Goal: Information Seeking & Learning: Learn about a topic

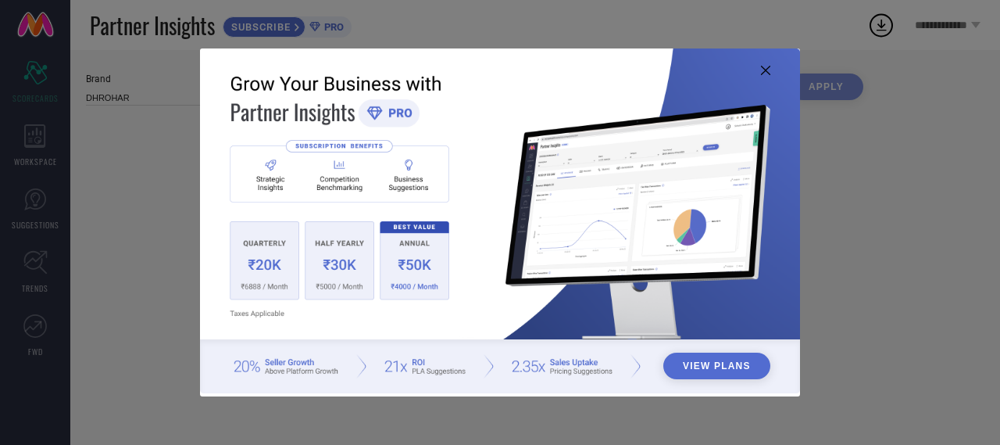
type input "All"
click at [766, 70] on icon at bounding box center [765, 70] width 9 height 9
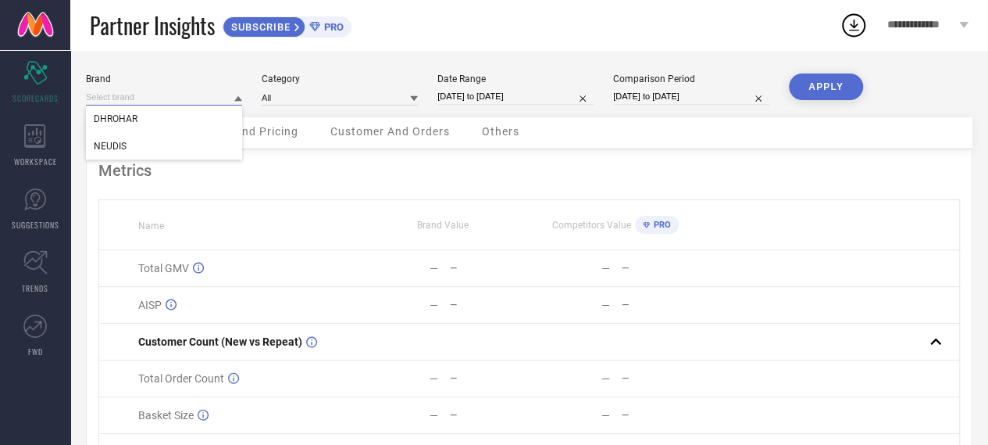
click at [233, 98] on input at bounding box center [164, 97] width 156 height 16
click at [119, 120] on span "DHROHAR" at bounding box center [116, 118] width 44 height 11
click at [298, 100] on input at bounding box center [340, 97] width 156 height 16
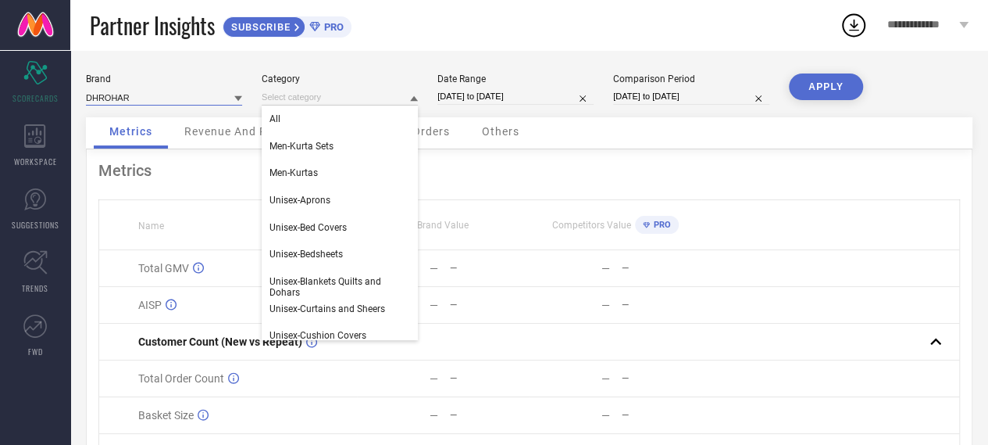
click at [179, 97] on input at bounding box center [164, 97] width 156 height 16
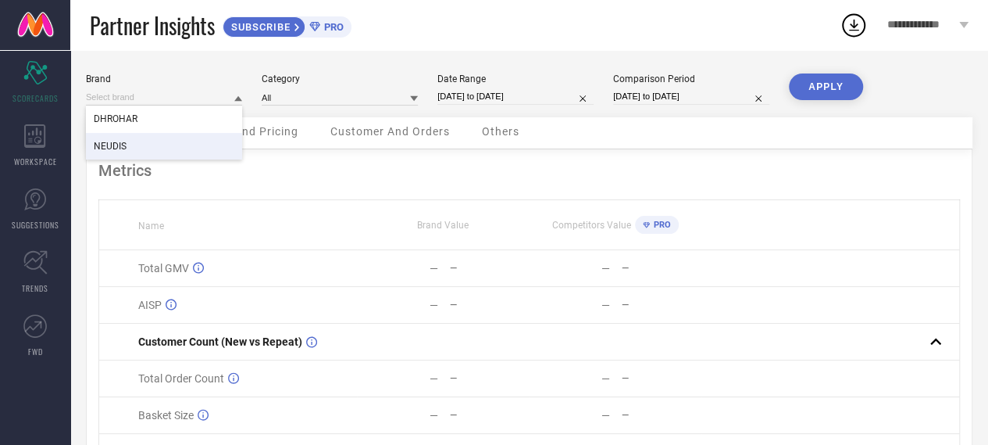
click at [95, 151] on span "NEUDIS" at bounding box center [110, 146] width 33 height 11
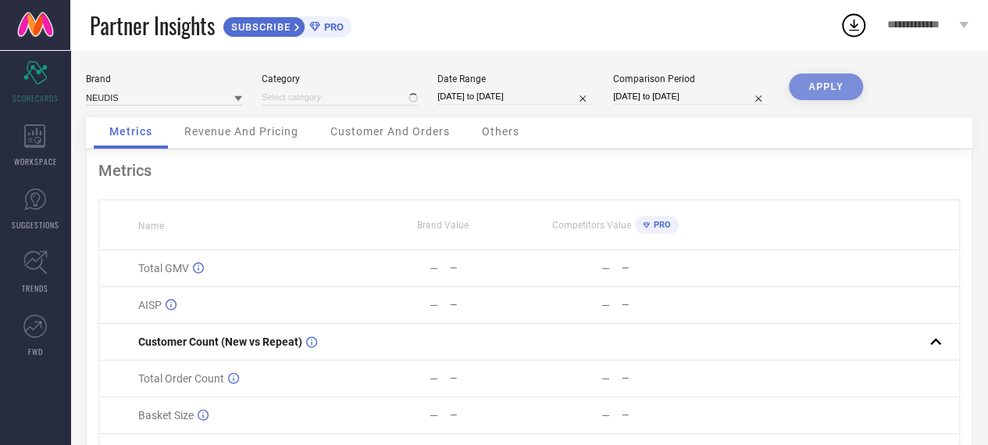
type input "All"
click at [828, 88] on button "APPLY" at bounding box center [826, 86] width 74 height 27
click at [234, 143] on div "Revenue And Pricing" at bounding box center [241, 132] width 145 height 31
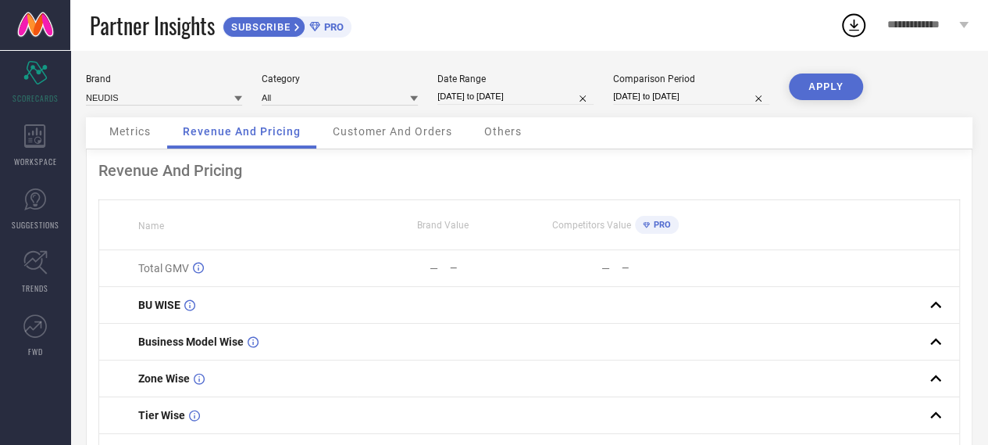
click at [375, 143] on div "Customer And Orders" at bounding box center [392, 132] width 151 height 31
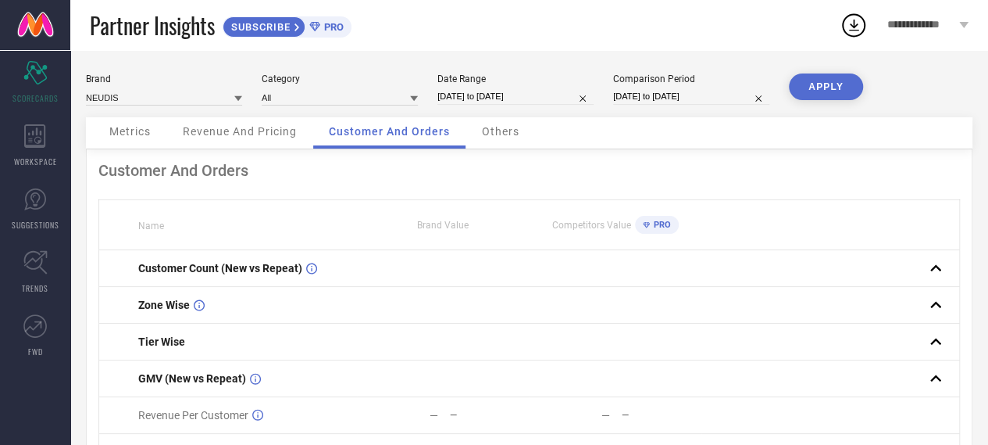
click at [506, 130] on span "Others" at bounding box center [500, 131] width 37 height 12
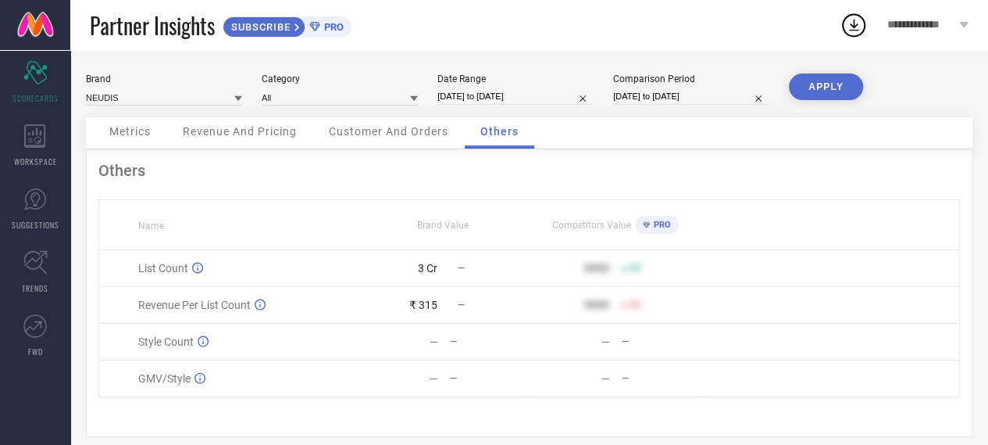
scroll to position [17, 0]
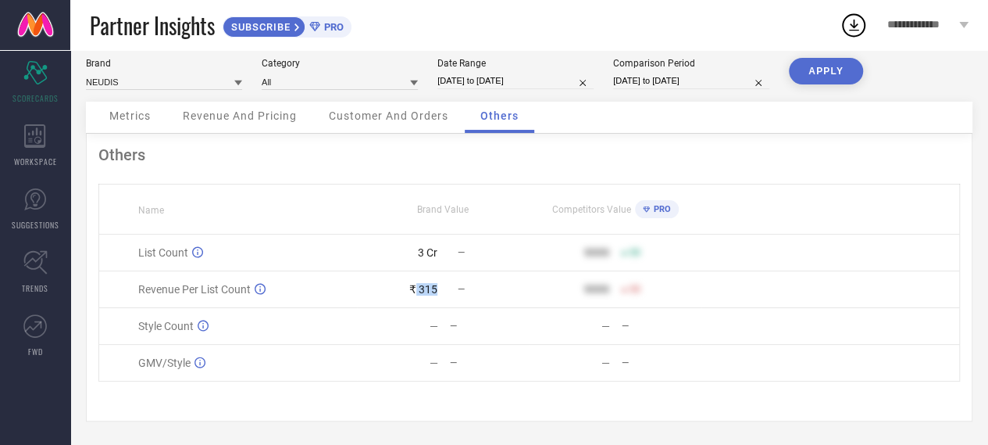
drag, startPoint x: 416, startPoint y: 288, endPoint x: 445, endPoint y: 290, distance: 28.2
click at [445, 290] on div "₹ 315 —" at bounding box center [443, 289] width 170 height 12
drag, startPoint x: 417, startPoint y: 251, endPoint x: 440, endPoint y: 252, distance: 22.7
click at [440, 252] on div "3 Cr —" at bounding box center [443, 252] width 170 height 12
click at [270, 241] on td "List Count" at bounding box center [228, 252] width 259 height 37
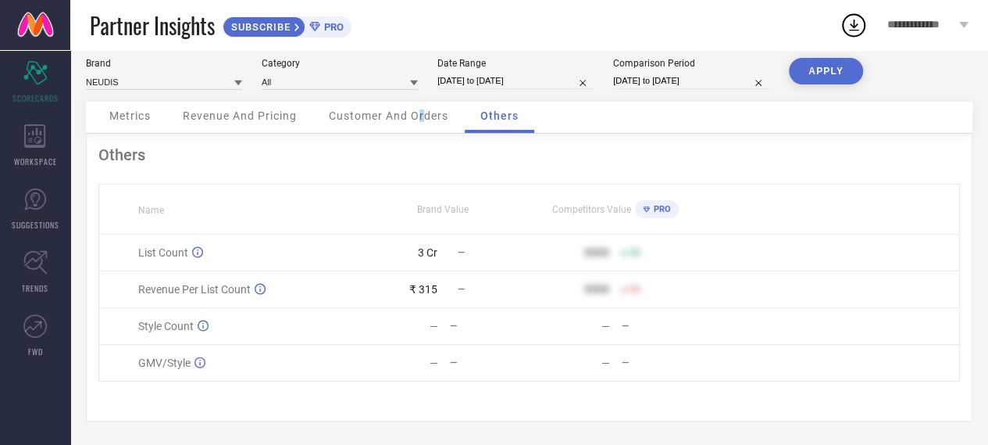
click at [422, 125] on div "Customer And Orders" at bounding box center [388, 117] width 151 height 31
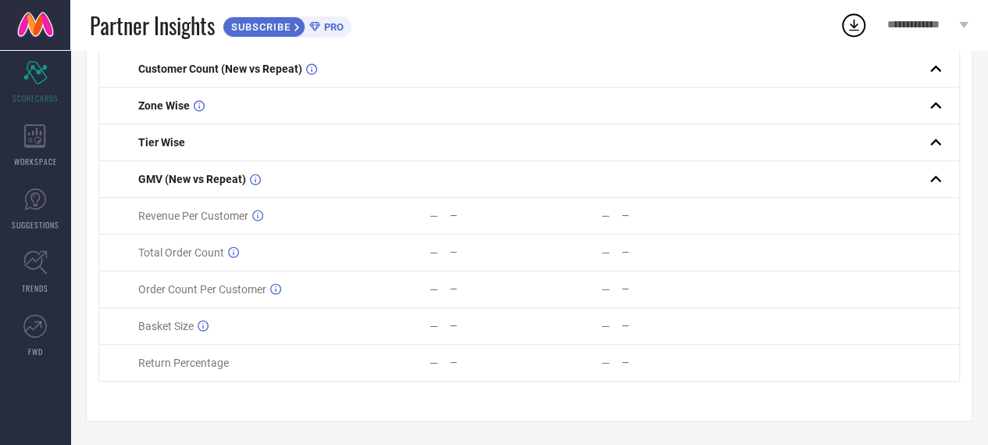
scroll to position [0, 0]
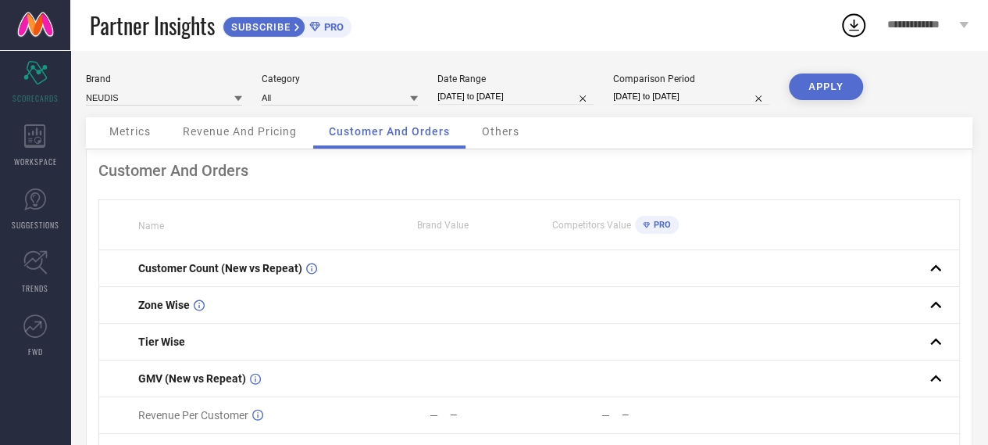
click at [259, 131] on span "Revenue And Pricing" at bounding box center [240, 131] width 114 height 12
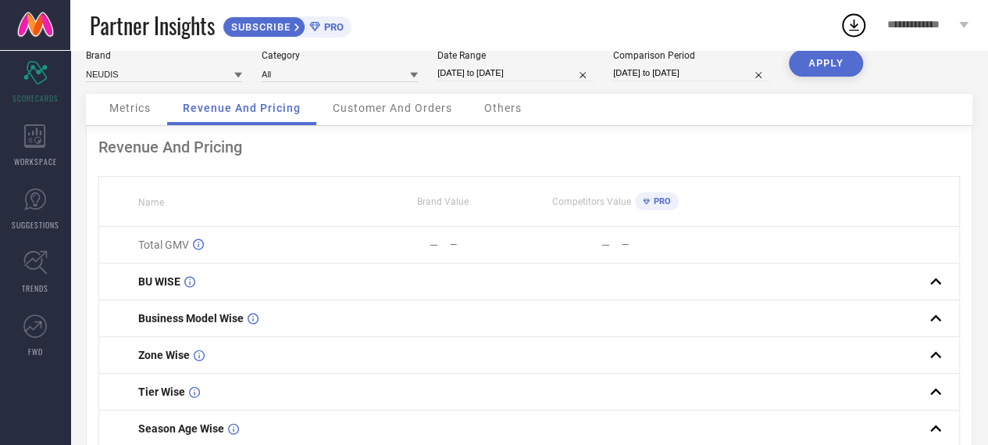
scroll to position [128, 0]
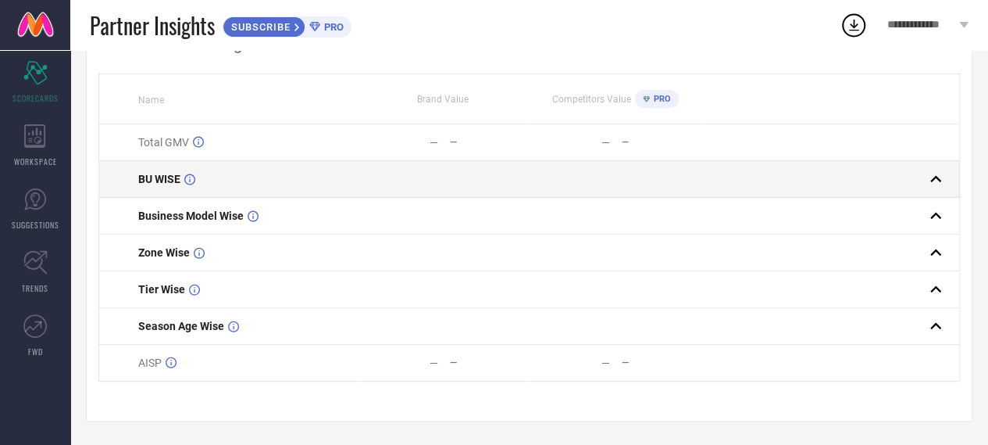
click at [941, 184] on rect at bounding box center [936, 179] width 22 height 22
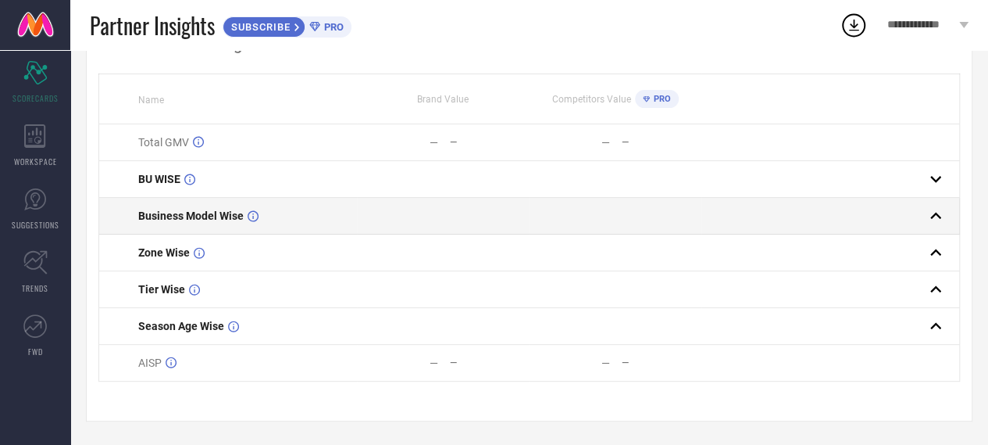
click at [939, 212] on rect at bounding box center [936, 216] width 22 height 22
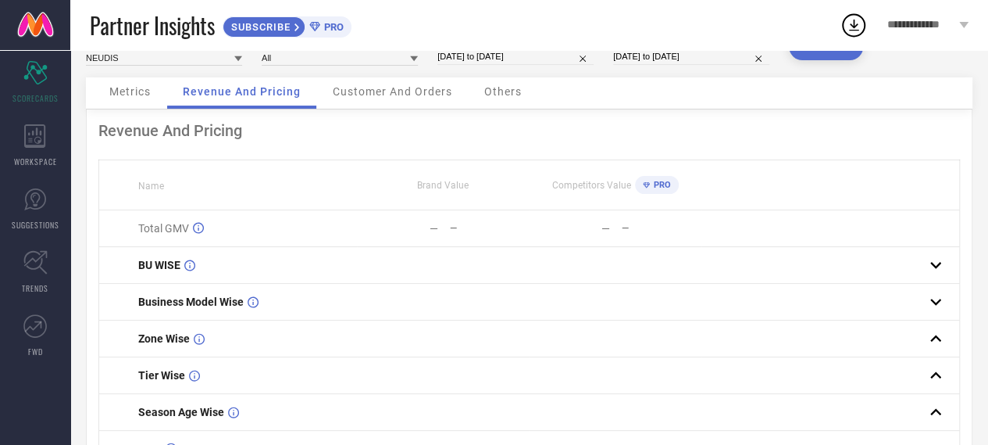
scroll to position [0, 0]
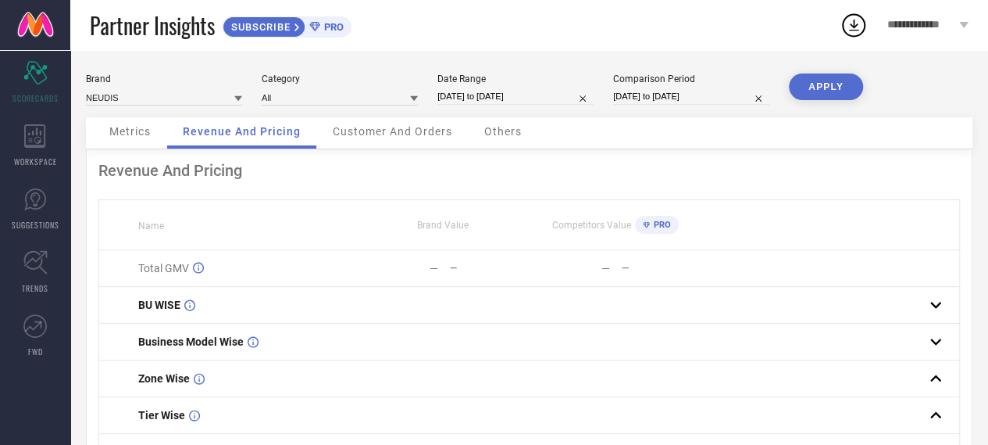
click at [105, 137] on div "Metrics" at bounding box center [130, 132] width 73 height 31
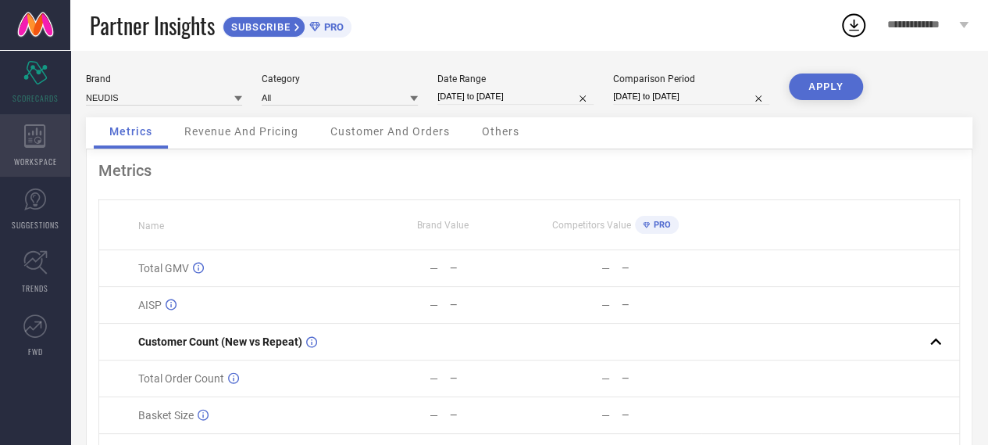
click at [35, 137] on icon at bounding box center [34, 135] width 21 height 23
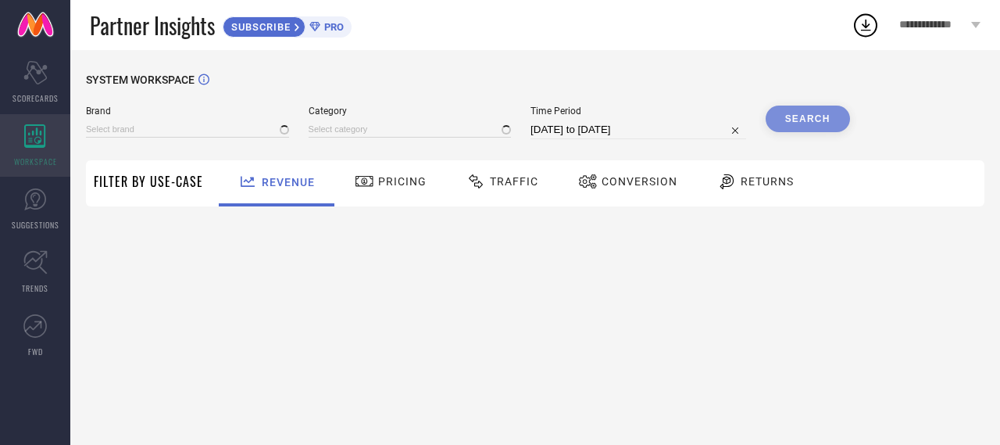
type input "DHROHAR"
type input "All"
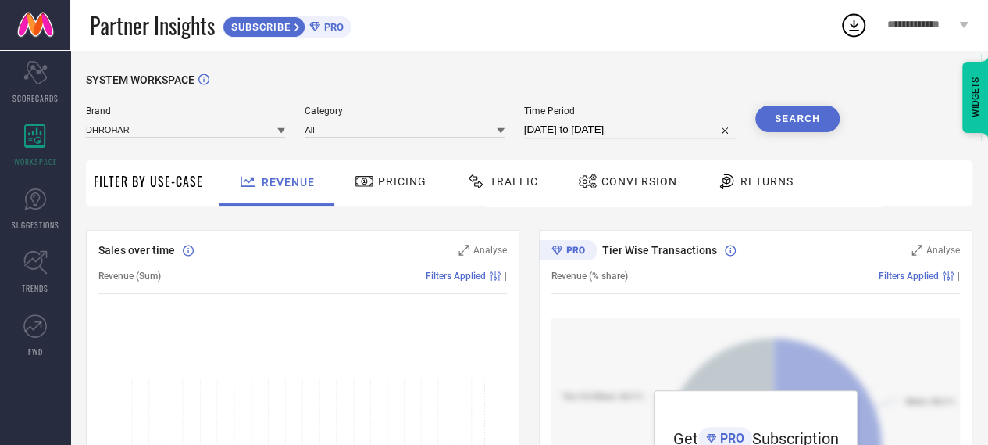
click at [281, 132] on icon at bounding box center [281, 130] width 8 height 5
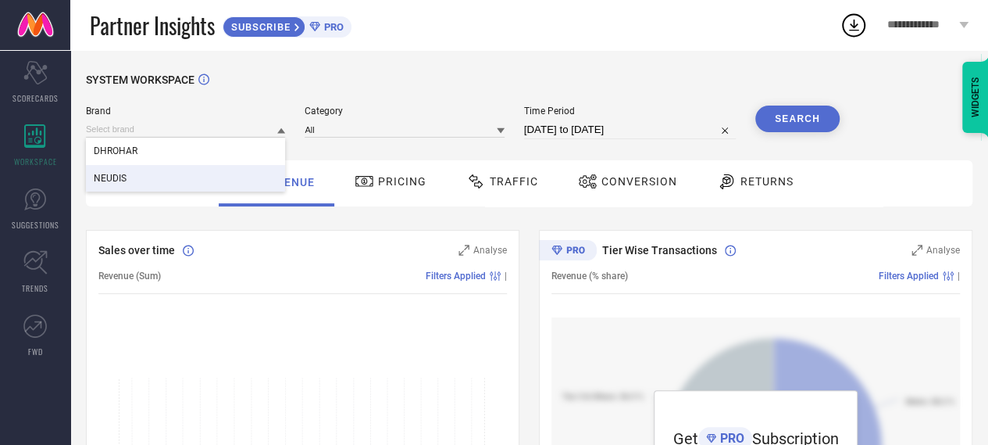
click at [167, 180] on div "NEUDIS" at bounding box center [185, 178] width 199 height 27
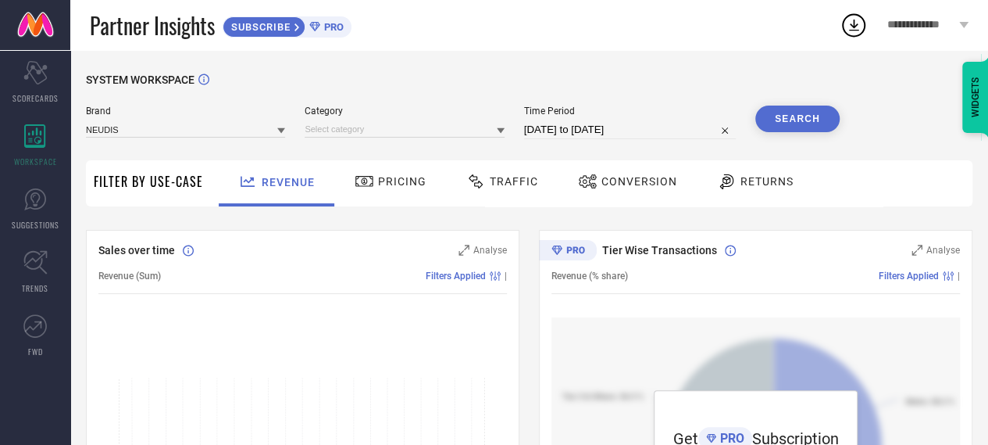
click at [798, 115] on button "Search" at bounding box center [797, 118] width 84 height 27
click at [794, 124] on div "Search" at bounding box center [797, 118] width 84 height 27
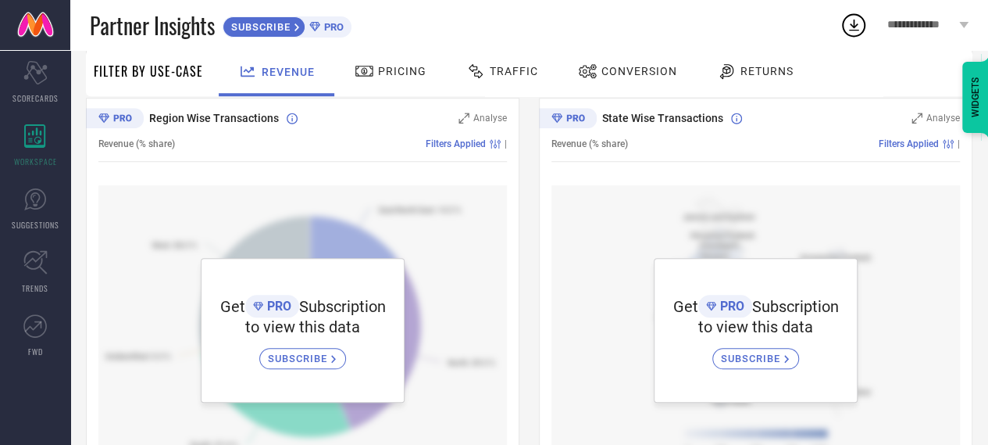
scroll to position [609, 0]
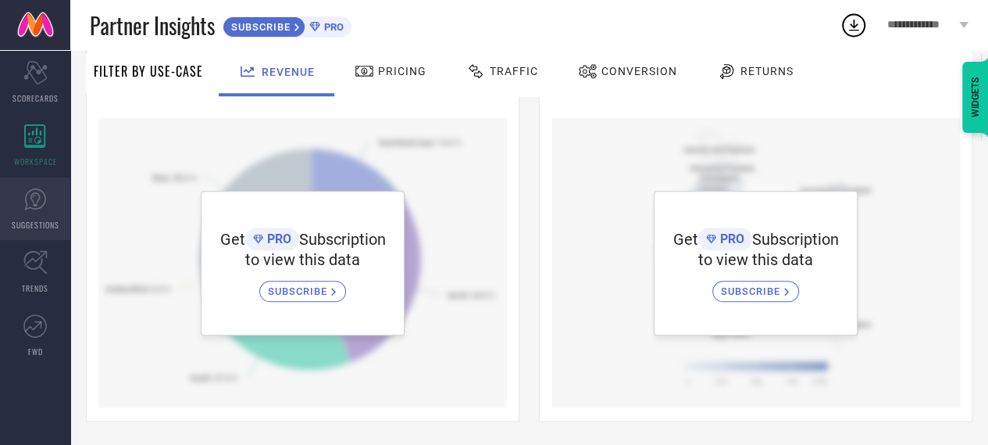
click at [17, 214] on link "SUGGESTIONS" at bounding box center [35, 208] width 70 height 62
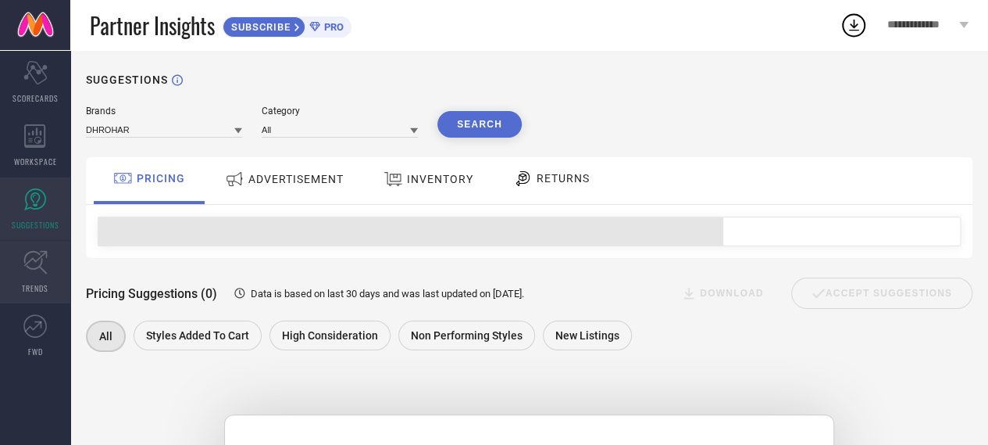
click at [30, 266] on icon at bounding box center [35, 262] width 24 height 24
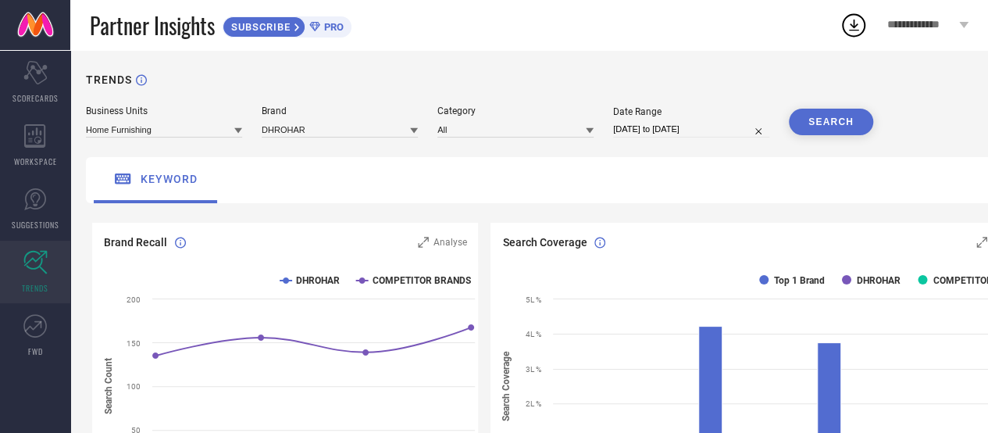
click at [414, 131] on icon at bounding box center [414, 130] width 8 height 5
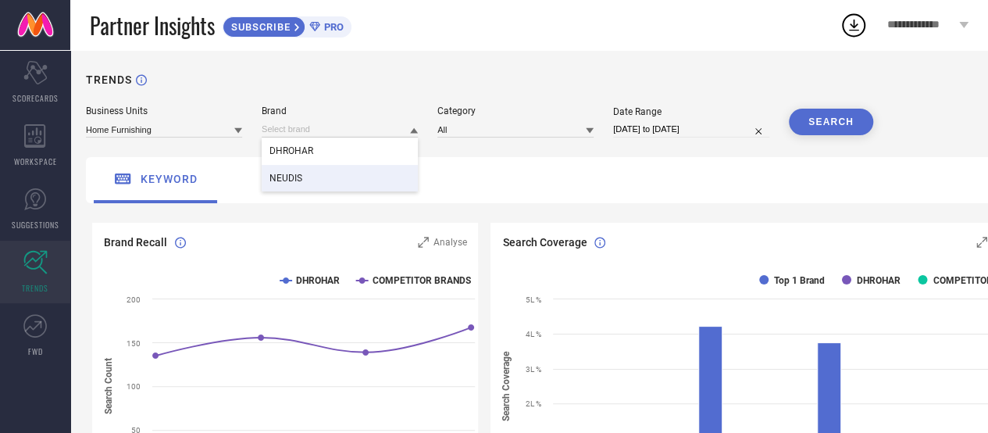
click at [300, 177] on span "NEUDIS" at bounding box center [286, 178] width 33 height 11
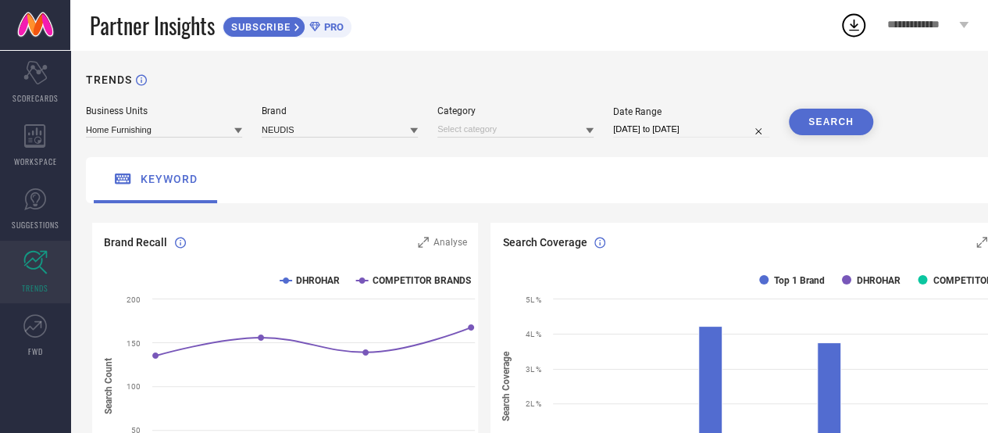
click at [239, 133] on icon at bounding box center [238, 130] width 8 height 5
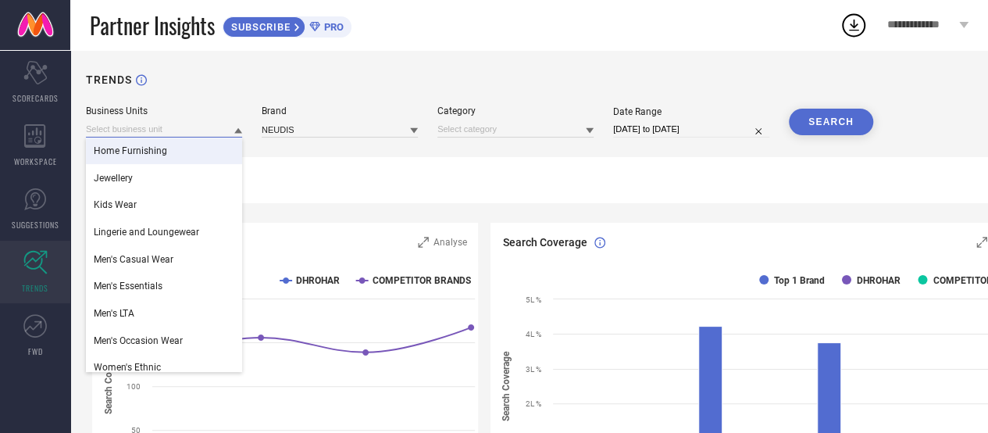
click at [141, 126] on input at bounding box center [164, 129] width 156 height 16
click at [187, 85] on div "TRENDS" at bounding box center [564, 89] width 957 height 32
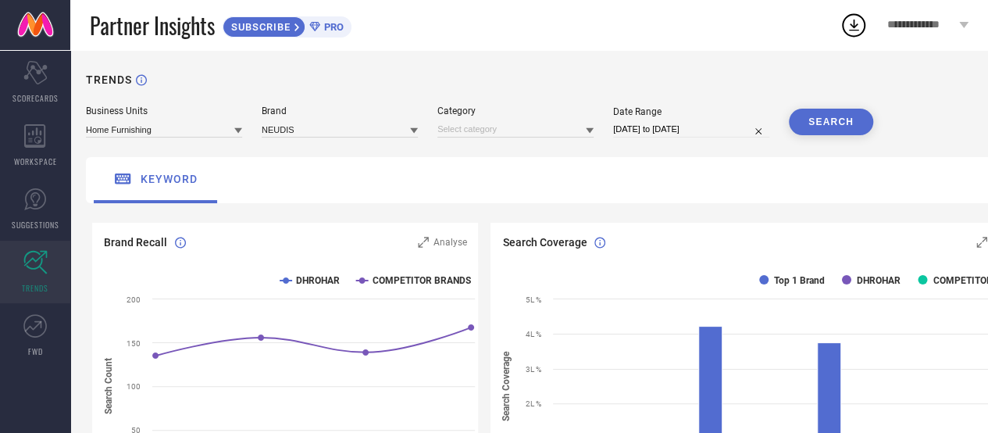
click at [237, 128] on icon at bounding box center [238, 131] width 8 height 8
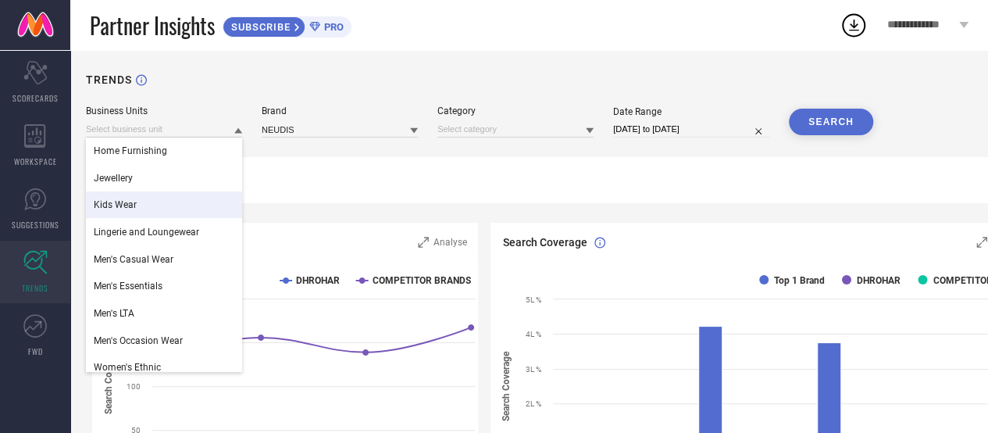
click at [147, 207] on div "Kids Wear" at bounding box center [164, 204] width 156 height 27
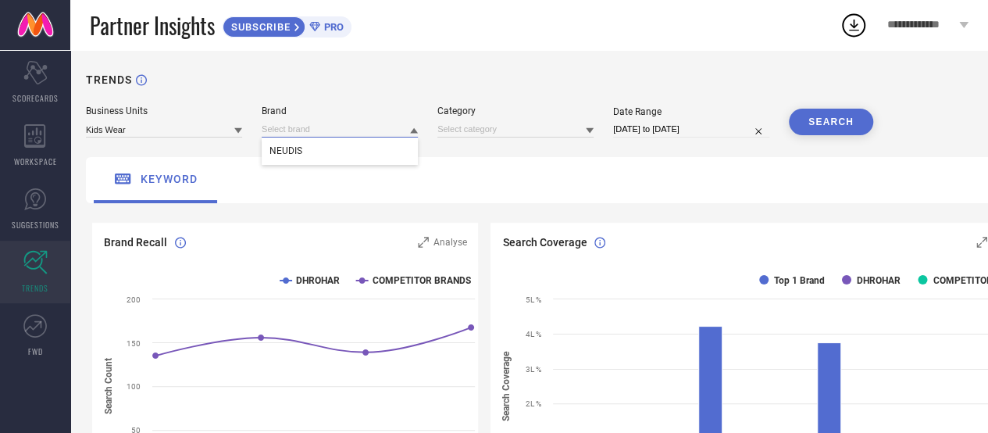
click at [406, 128] on input at bounding box center [340, 129] width 156 height 16
click at [317, 152] on div "NEUDIS" at bounding box center [340, 150] width 156 height 27
click at [590, 130] on icon at bounding box center [590, 130] width 8 height 5
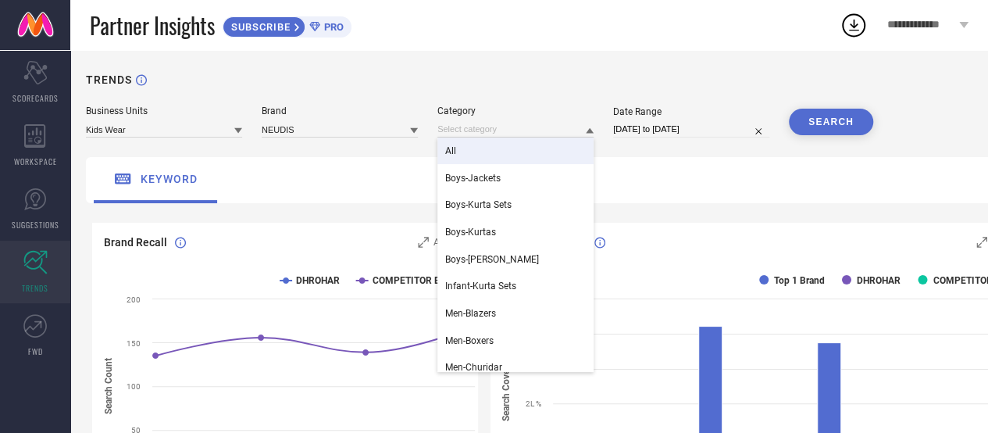
click at [531, 145] on div "All" at bounding box center [515, 150] width 156 height 27
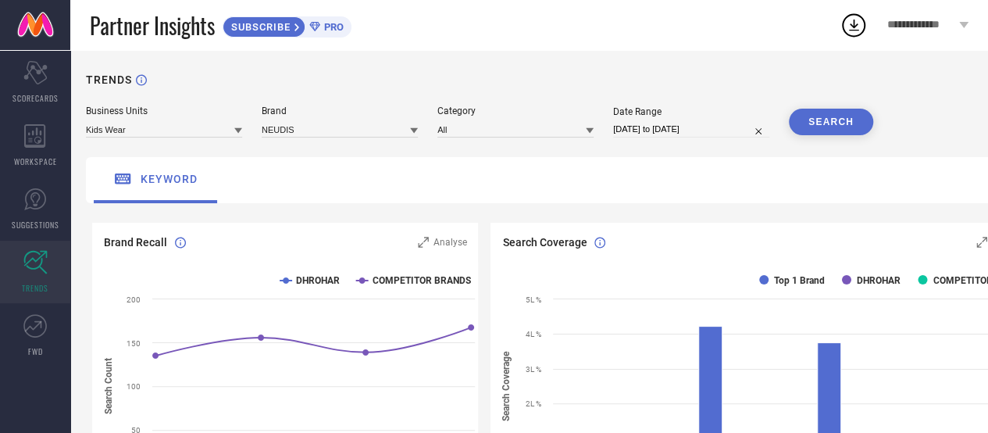
click at [237, 127] on div at bounding box center [238, 130] width 8 height 15
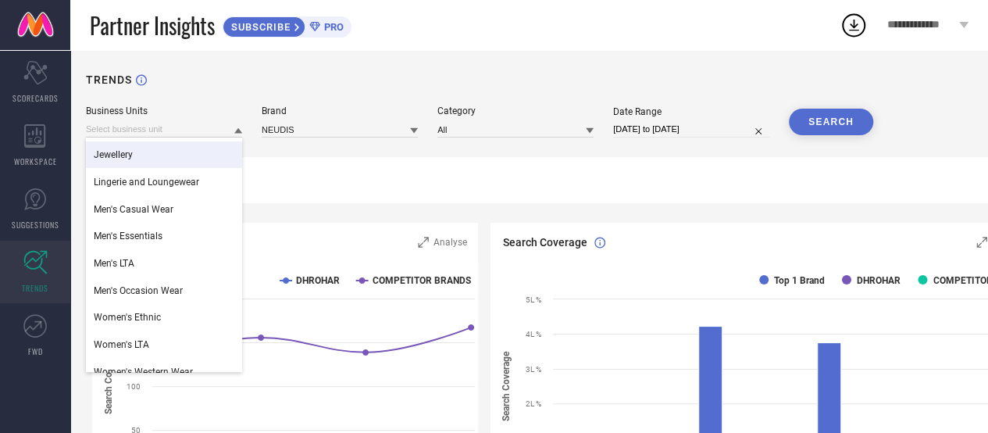
scroll to position [63, 0]
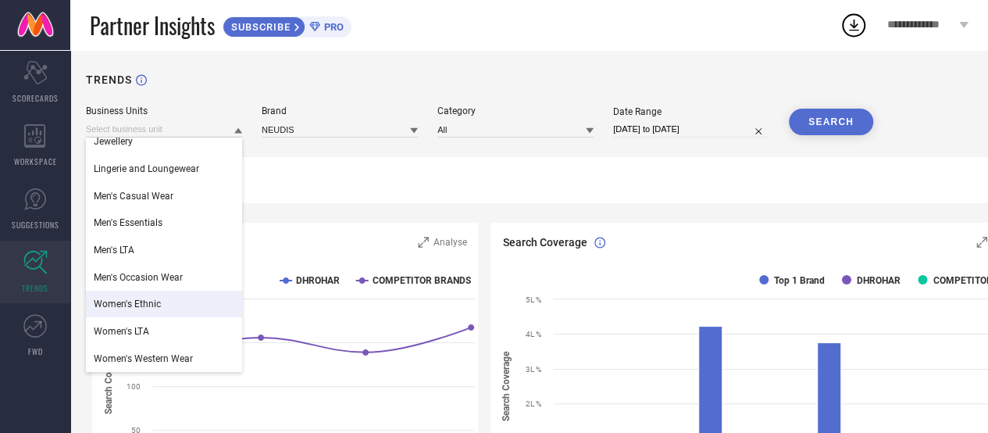
click at [120, 304] on span "Women's Ethnic" at bounding box center [127, 303] width 67 height 11
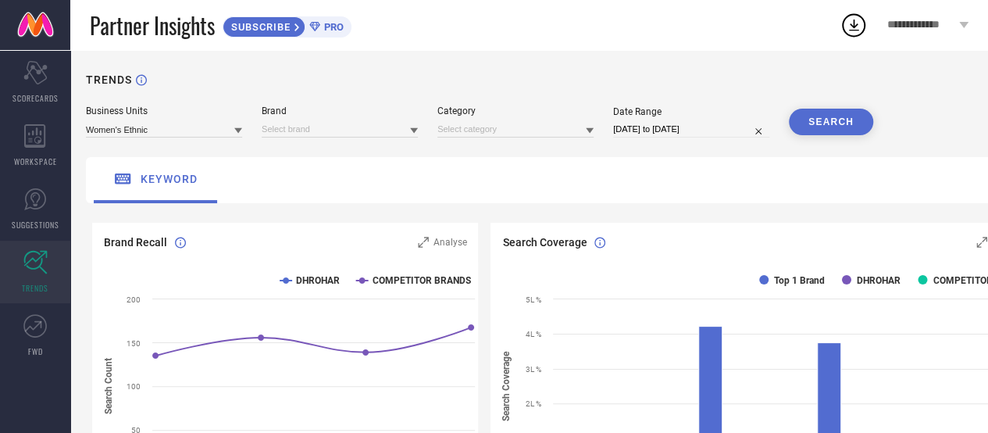
click at [416, 125] on div at bounding box center [414, 130] width 8 height 15
click at [312, 157] on div "NEUDIS" at bounding box center [340, 150] width 156 height 27
click at [483, 133] on input at bounding box center [515, 129] width 156 height 16
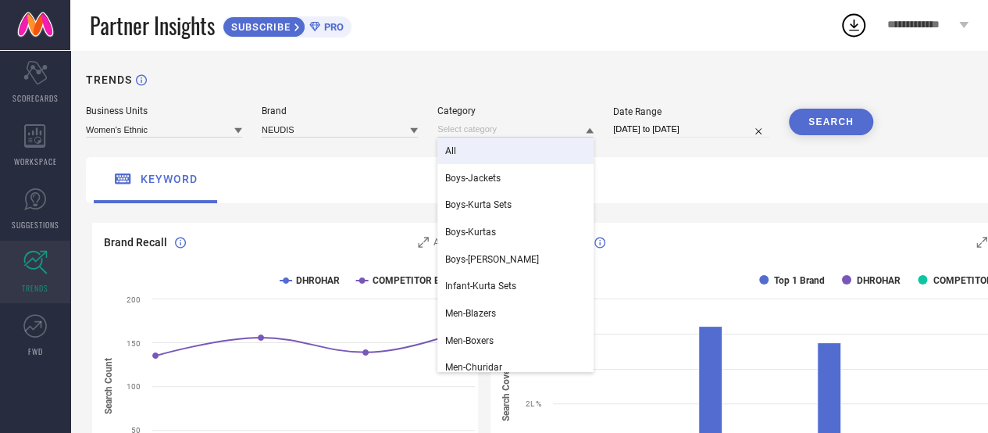
click at [466, 149] on div "All" at bounding box center [515, 150] width 156 height 27
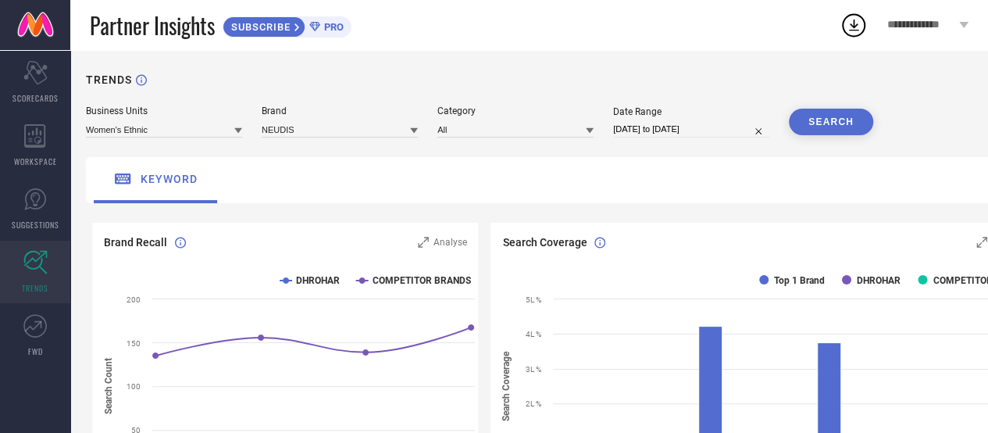
click at [821, 118] on button "SEARCH" at bounding box center [831, 122] width 84 height 27
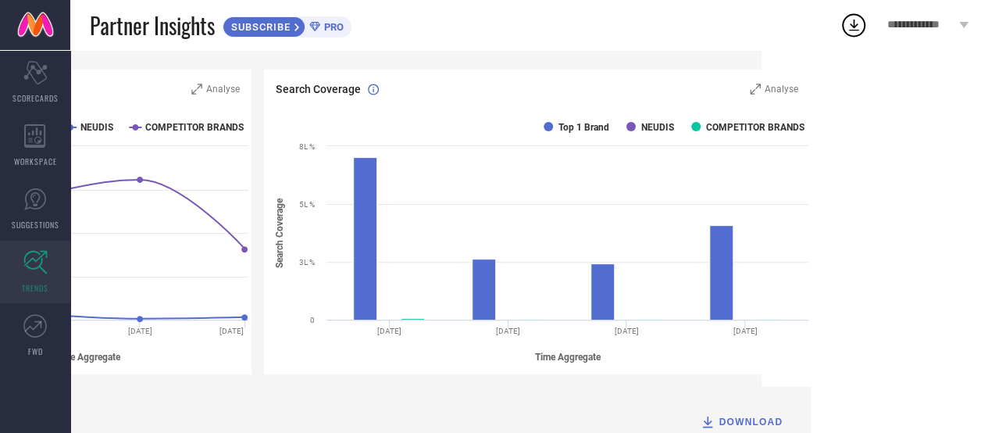
scroll to position [153, 227]
click at [393, 322] on rect at bounding box center [540, 242] width 552 height 266
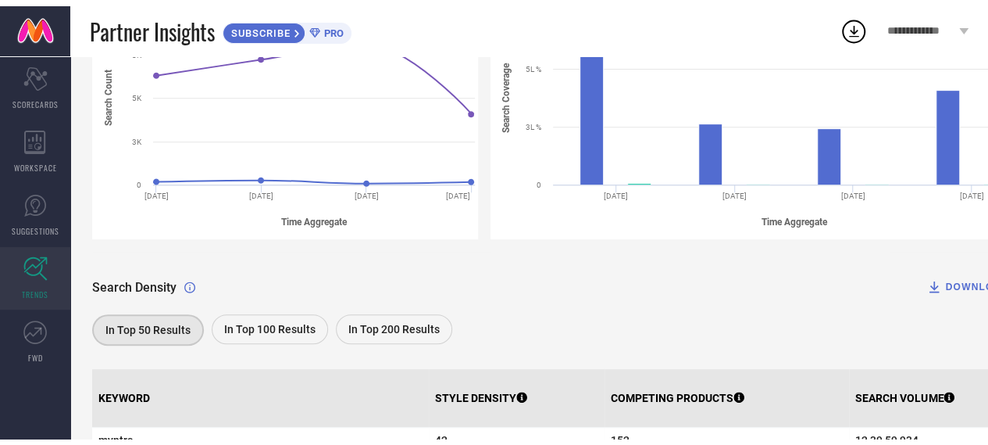
scroll to position [0, 0]
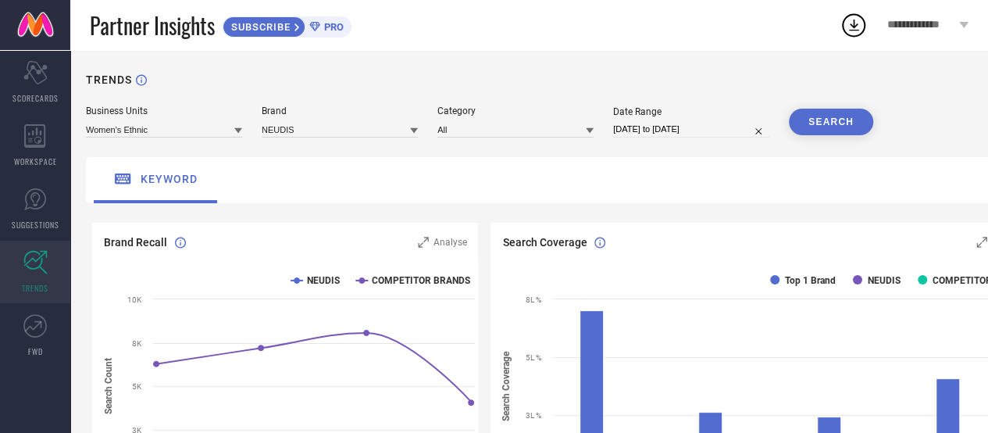
click at [964, 23] on icon at bounding box center [963, 25] width 9 height 6
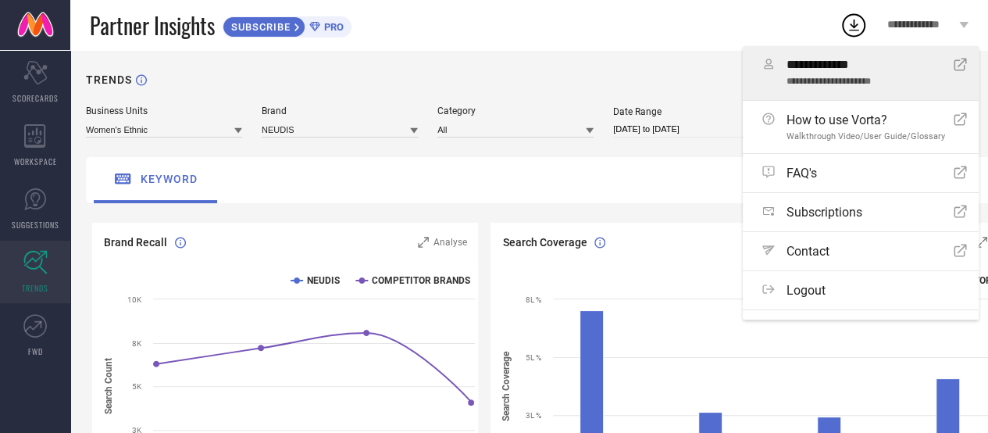
click at [848, 82] on span "**********" at bounding box center [864, 83] width 155 height 12
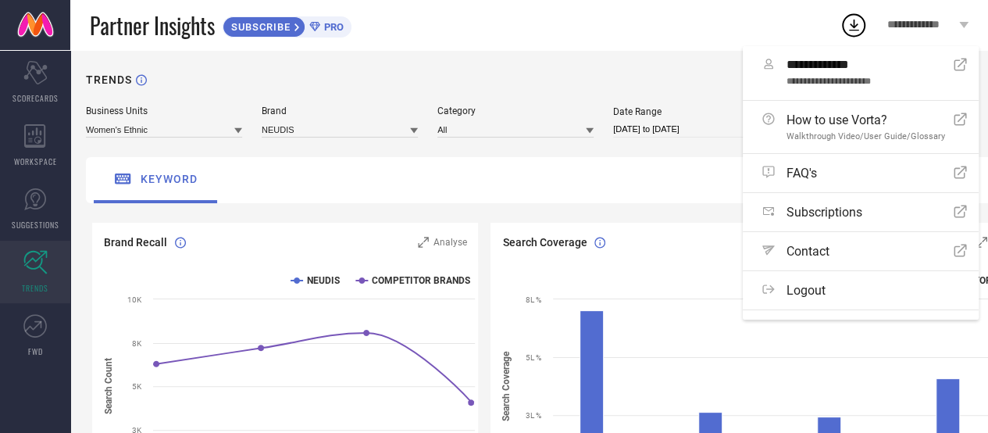
click at [930, 20] on span "**********" at bounding box center [921, 25] width 68 height 13
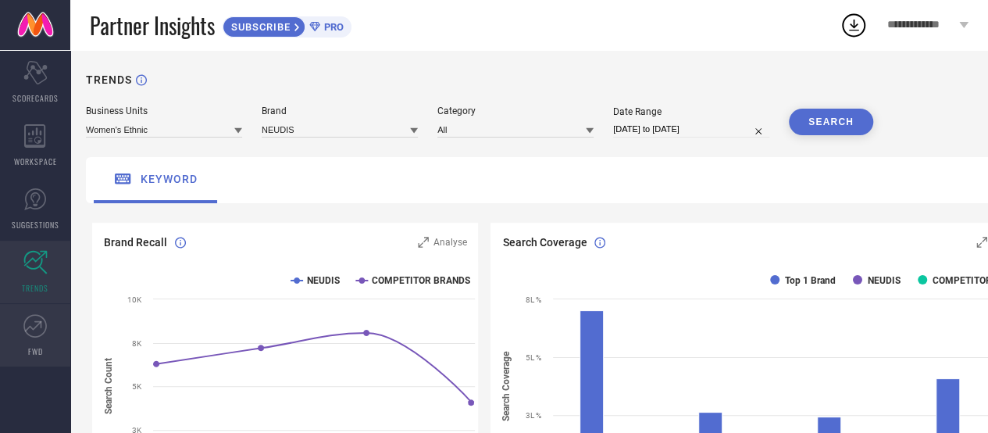
click at [41, 326] on icon at bounding box center [34, 325] width 23 height 23
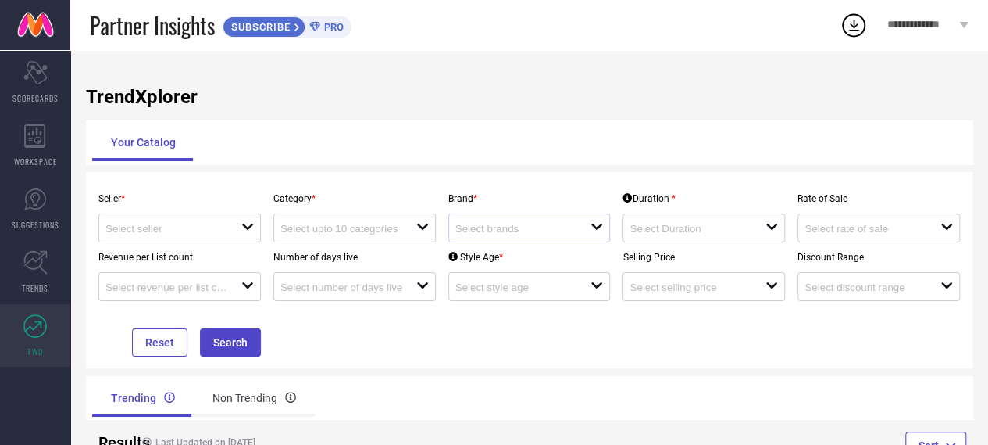
click at [574, 218] on div "open" at bounding box center [529, 227] width 162 height 29
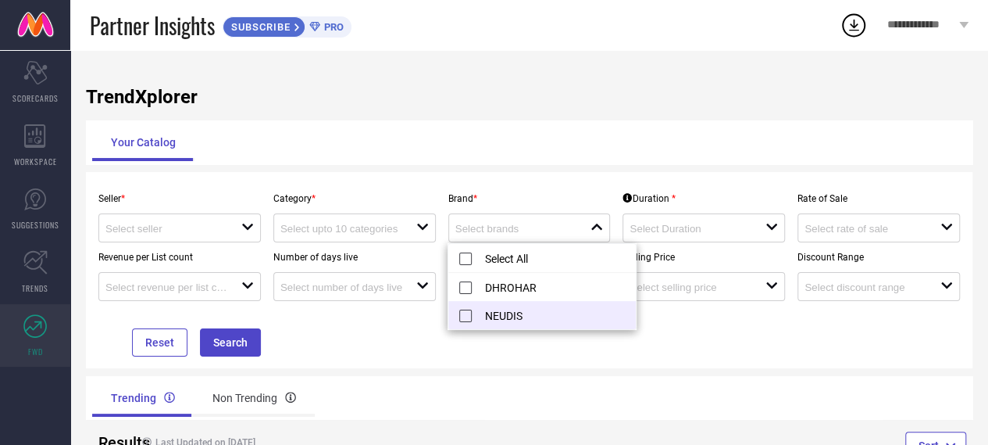
click at [501, 309] on li "NEUDIS" at bounding box center [541, 315] width 187 height 28
type input "NEUDIS"
click at [548, 128] on div "Your Catalog" at bounding box center [529, 141] width 874 height 37
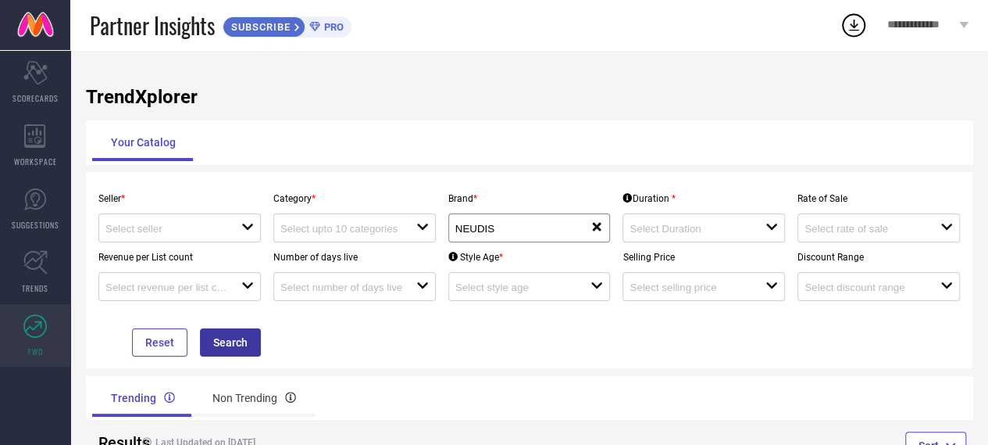
click at [245, 345] on button "Search" at bounding box center [230, 342] width 61 height 28
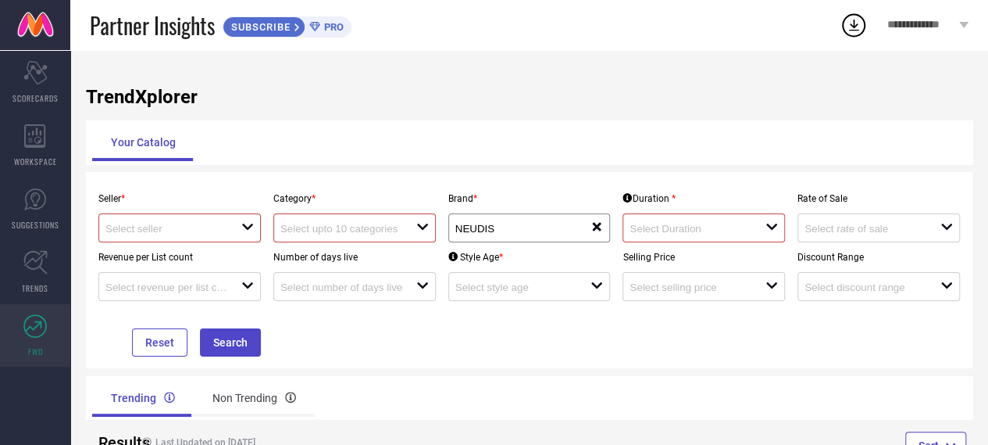
click at [385, 221] on div at bounding box center [348, 227] width 136 height 15
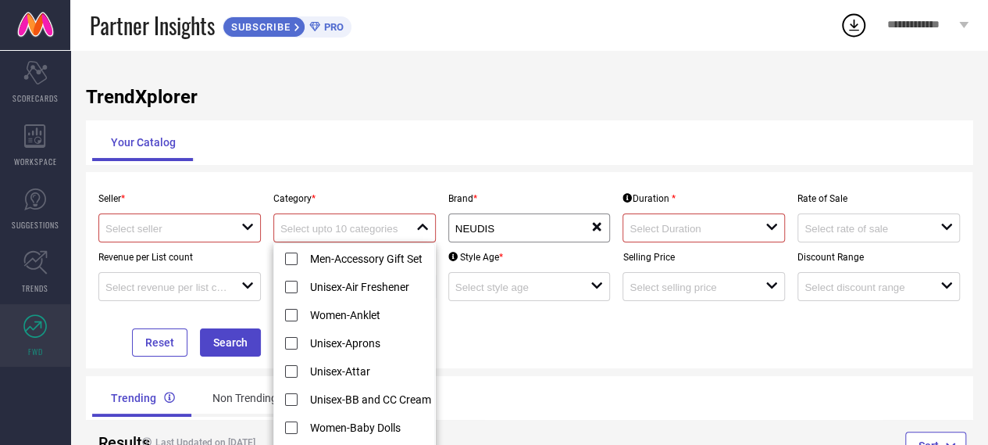
click at [240, 229] on div at bounding box center [173, 227] width 136 height 15
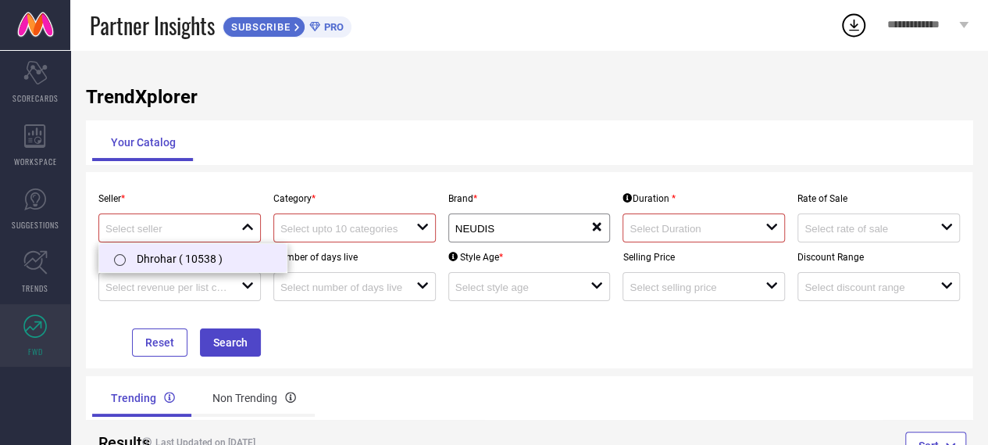
click at [183, 260] on li "Dhrohar ( 10538 )" at bounding box center [192, 258] width 187 height 28
type input "Dhrohar ( 10538 )"
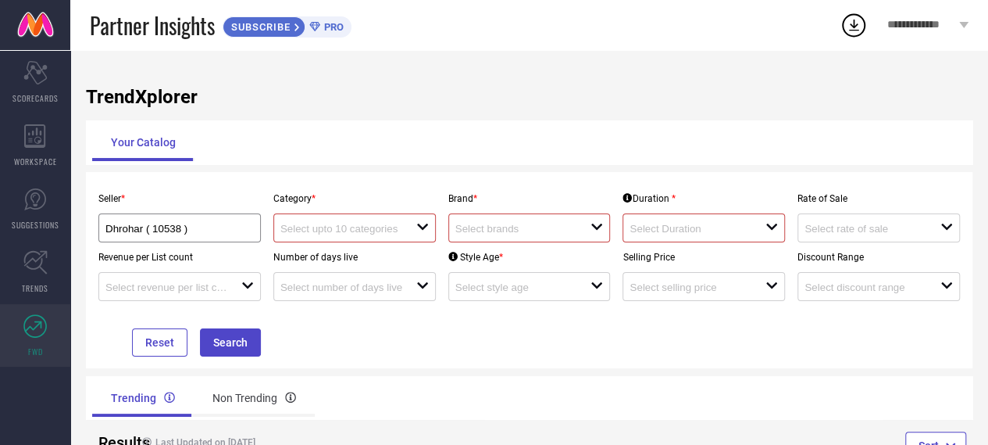
click at [364, 236] on div "open" at bounding box center [354, 227] width 162 height 29
click at [383, 223] on input at bounding box center [341, 229] width 122 height 12
click at [456, 176] on div "Seller * Dhrohar ( 10538 ) Category * close Brand * open Duration * open Rate o…" at bounding box center [529, 270] width 887 height 196
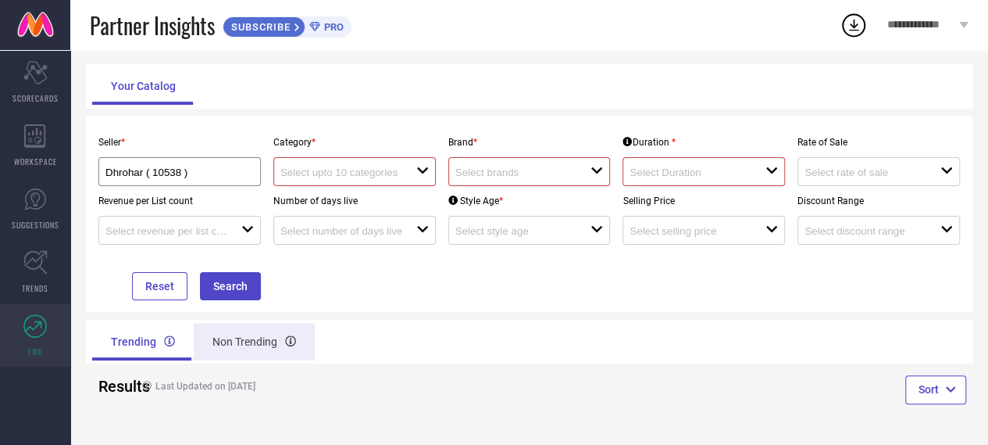
click at [242, 352] on div "Non Trending" at bounding box center [254, 341] width 121 height 37
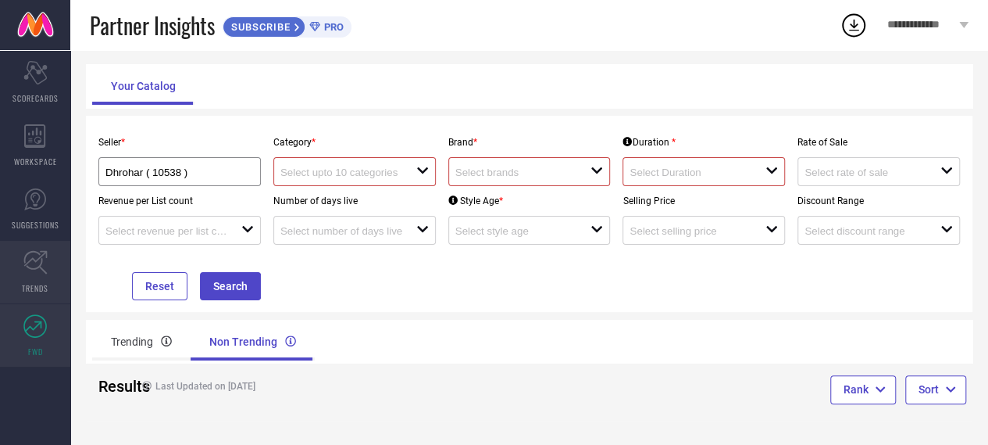
click at [41, 265] on icon at bounding box center [35, 262] width 24 height 24
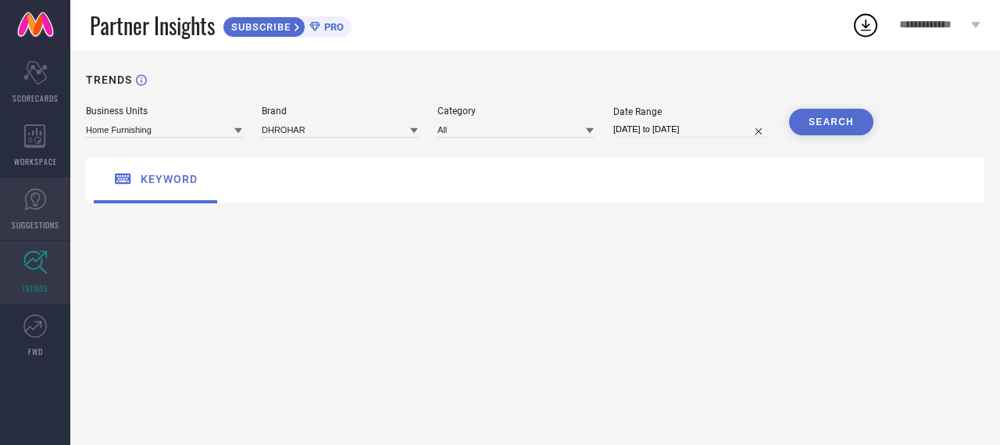
click at [29, 223] on span "SUGGESTIONS" at bounding box center [36, 225] width 48 height 12
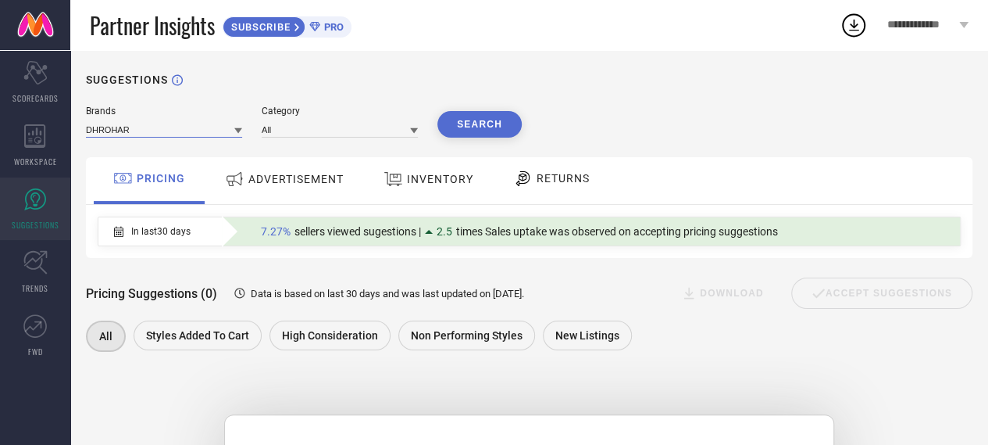
click at [216, 130] on input at bounding box center [164, 129] width 156 height 16
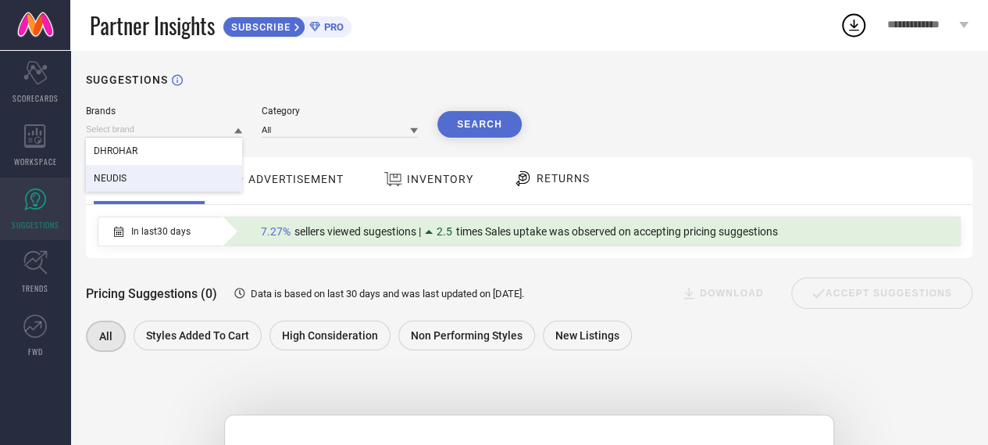
click at [139, 174] on div "NEUDIS" at bounding box center [164, 178] width 156 height 27
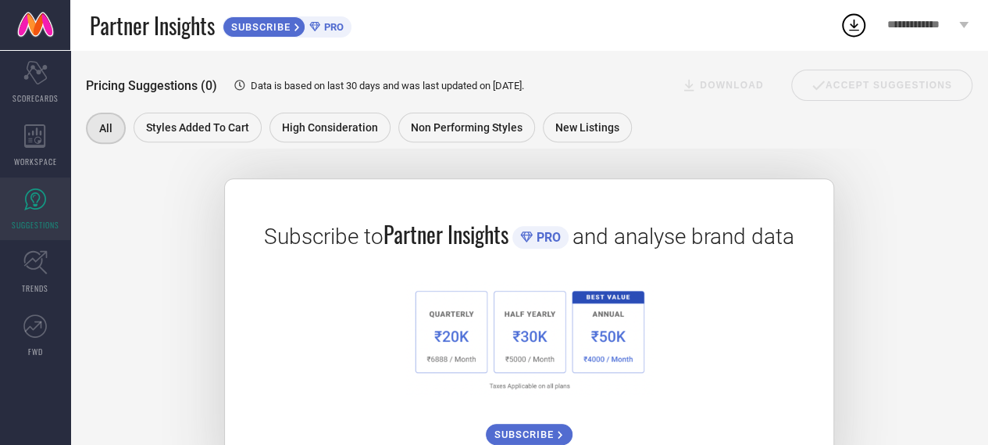
scroll to position [302, 0]
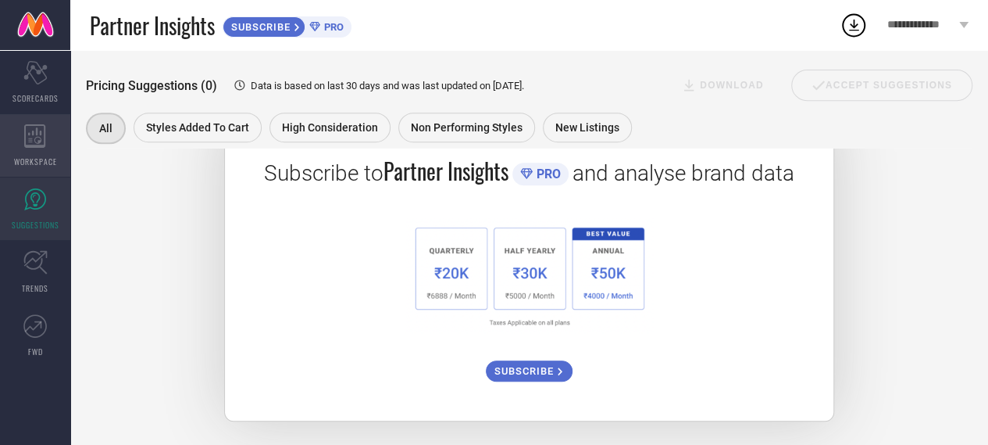
click at [33, 140] on icon at bounding box center [35, 135] width 22 height 23
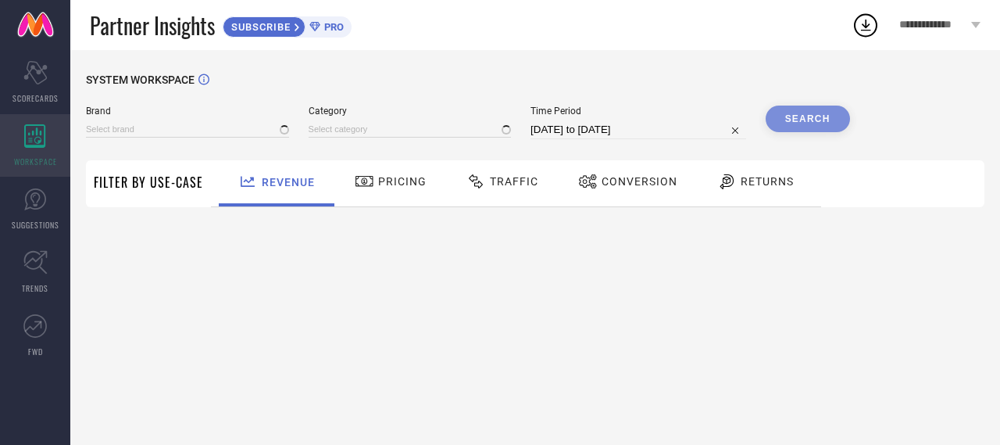
type input "DHROHAR"
type input "All"
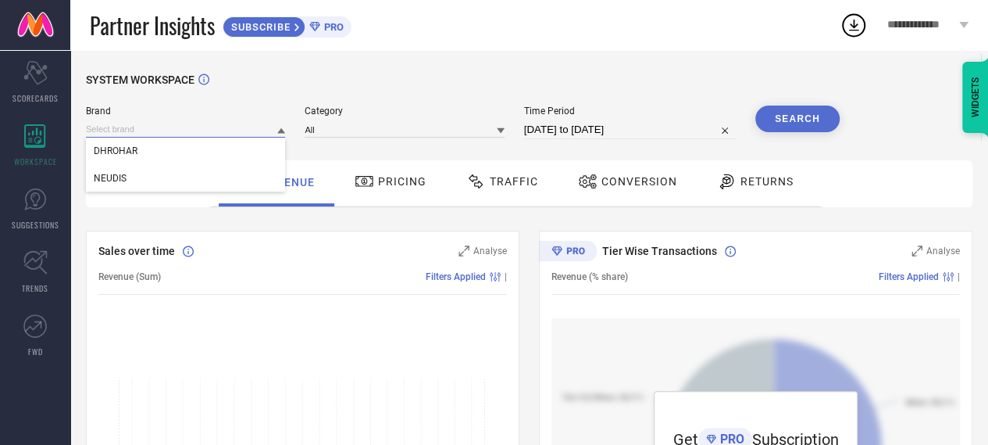
click at [203, 123] on input at bounding box center [185, 129] width 199 height 16
click at [104, 173] on div "NEUDIS" at bounding box center [185, 178] width 199 height 27
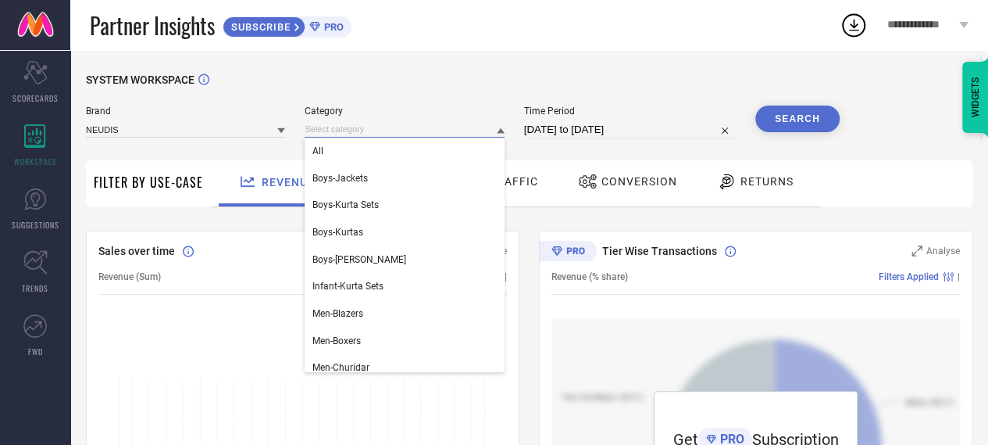
click at [399, 135] on input at bounding box center [404, 129] width 199 height 16
click at [348, 152] on div "All" at bounding box center [404, 150] width 199 height 27
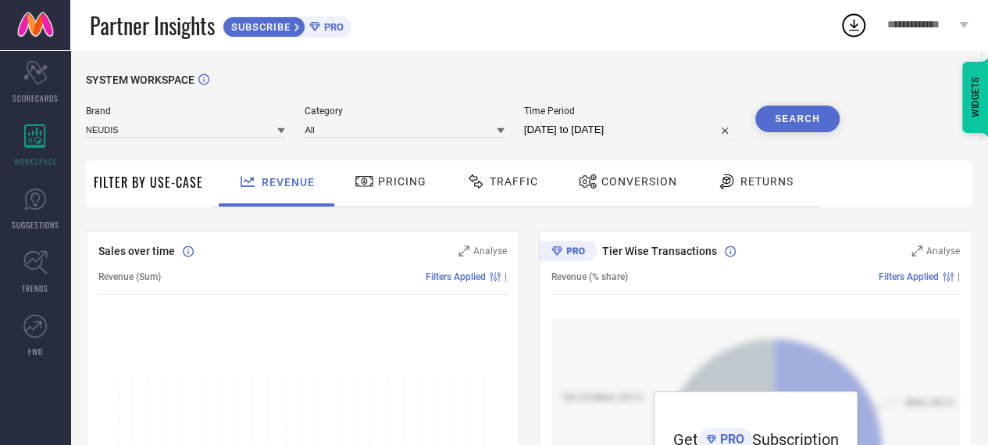
click at [799, 116] on button "Search" at bounding box center [797, 118] width 84 height 27
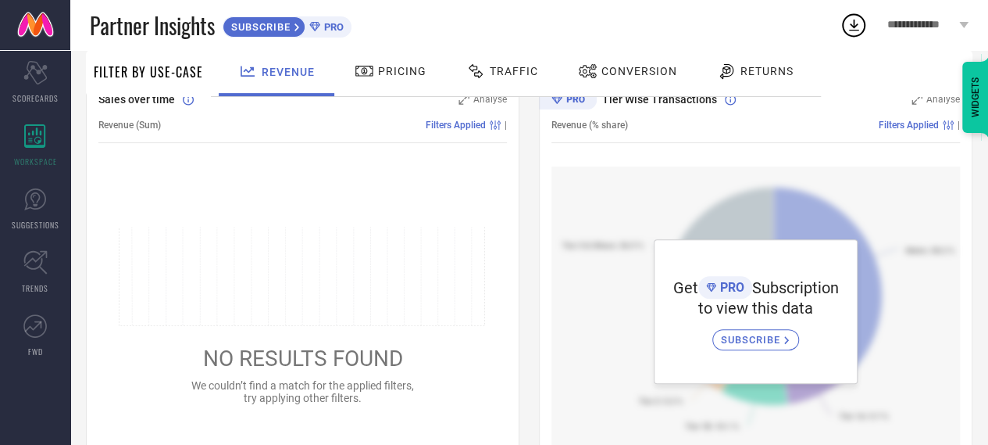
scroll to position [151, 0]
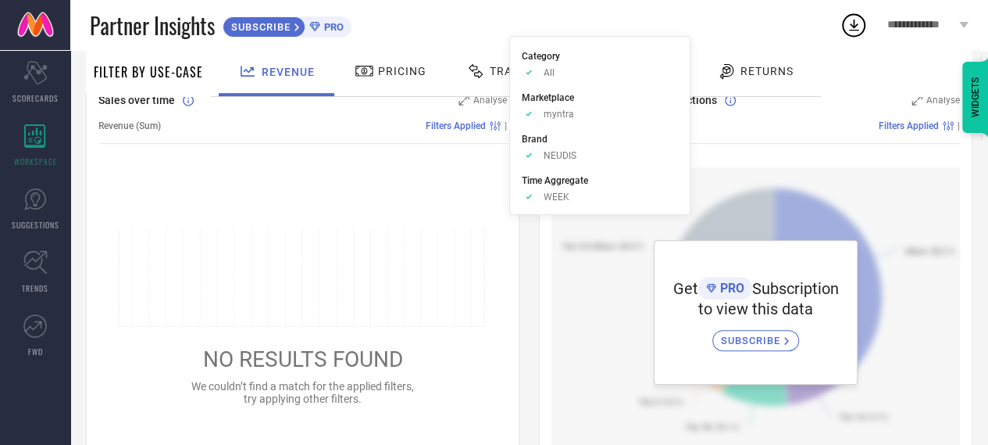
click at [491, 123] on circle at bounding box center [492, 123] width 2 height 2
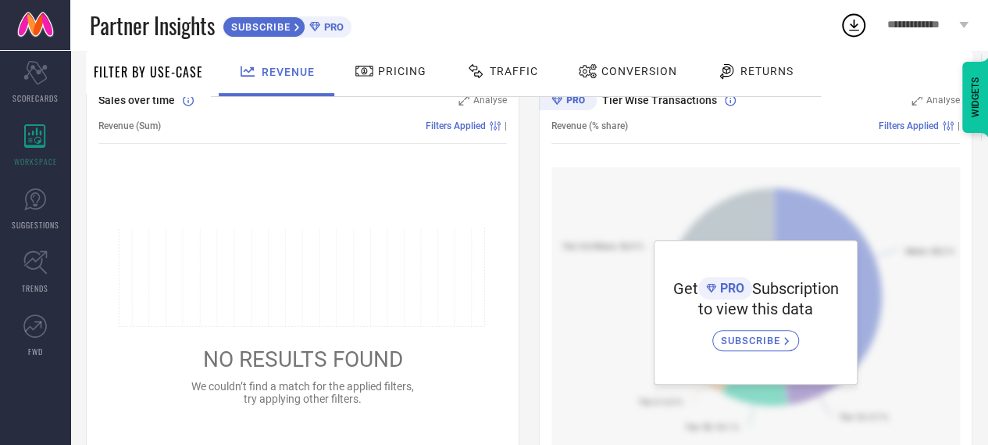
click at [491, 123] on circle at bounding box center [492, 123] width 2 height 2
click at [448, 124] on span "Filters Applied" at bounding box center [456, 125] width 60 height 11
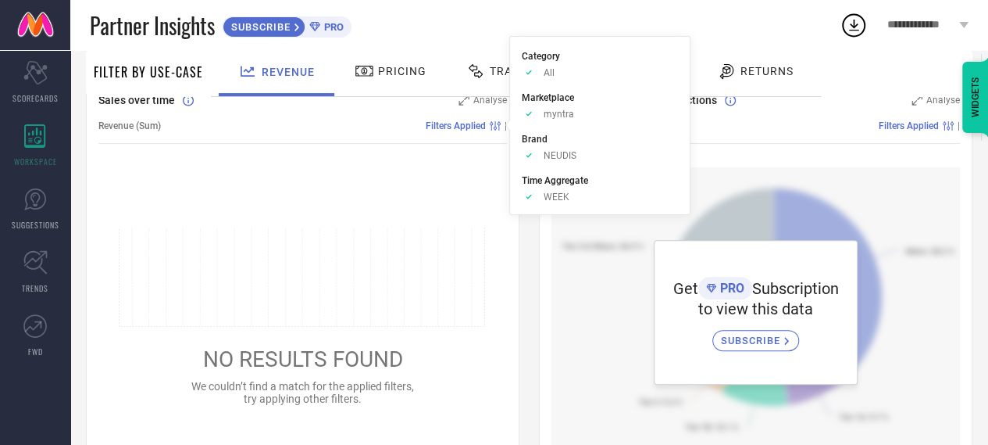
click at [530, 196] on icon at bounding box center [529, 197] width 5 height 5
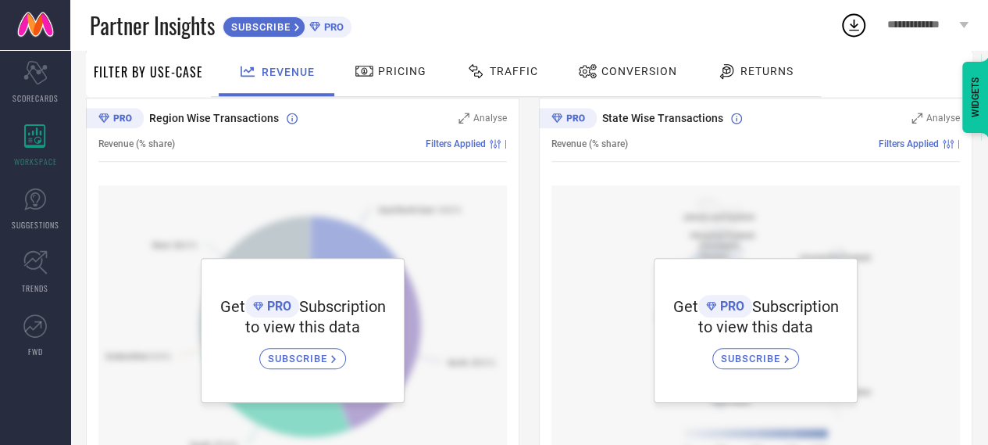
scroll to position [610, 0]
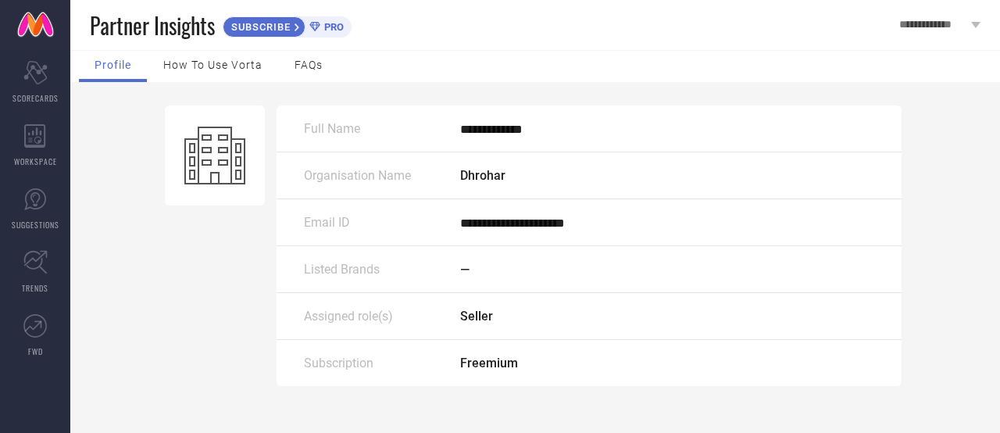
click at [470, 274] on span "—" at bounding box center [464, 269] width 9 height 15
click at [467, 267] on span "—" at bounding box center [464, 269] width 9 height 15
